Goal: Information Seeking & Learning: Learn about a topic

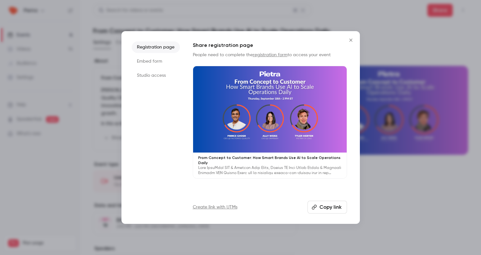
click at [352, 38] on icon "Close" at bounding box center [351, 40] width 8 height 5
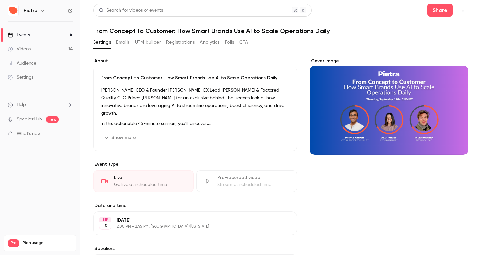
click at [23, 34] on div "Events" at bounding box center [19, 35] width 22 height 6
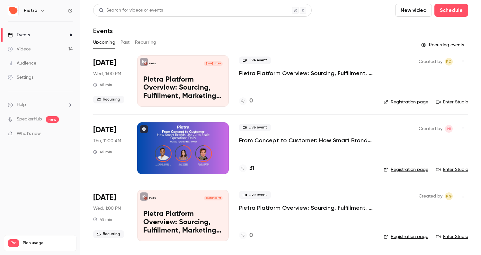
click at [268, 142] on p "From Concept to Customer: How Smart Brands Use AI to Scale Operations Daily" at bounding box center [306, 141] width 134 height 8
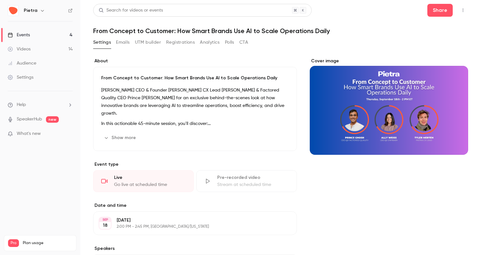
click at [109, 142] on button "Show more" at bounding box center [120, 138] width 39 height 10
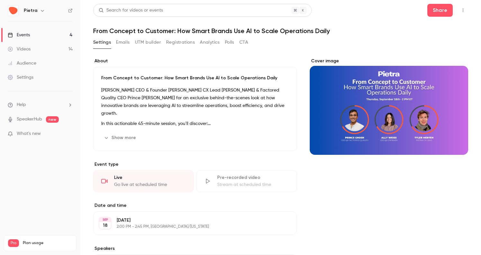
click at [123, 141] on button "Show more" at bounding box center [120, 138] width 39 height 10
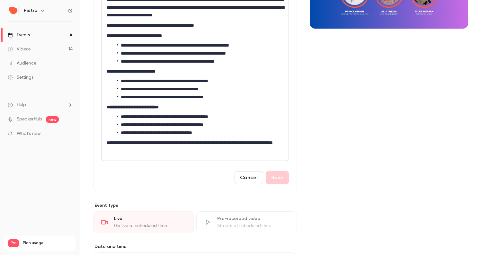
scroll to position [110, 0]
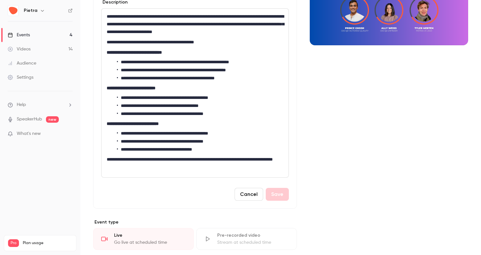
click at [250, 195] on button "Cancel" at bounding box center [249, 194] width 29 height 13
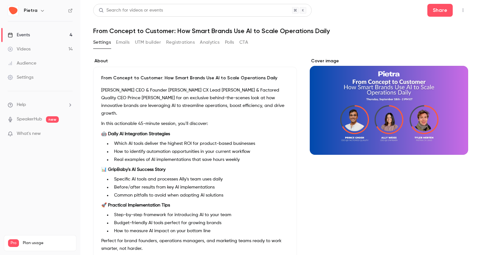
scroll to position [0, 0]
